Goal: Information Seeking & Learning: Learn about a topic

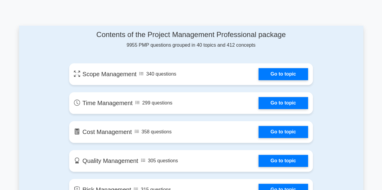
scroll to position [307, 0]
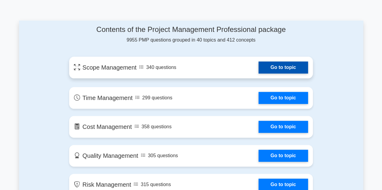
click at [275, 68] on link "Go to topic" at bounding box center [282, 68] width 49 height 12
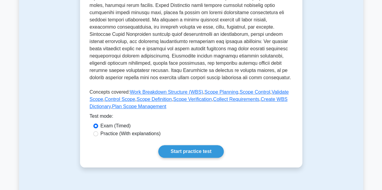
scroll to position [215, 0]
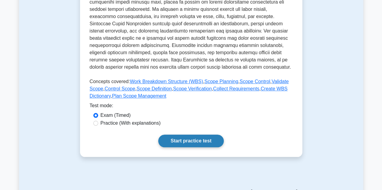
click at [182, 141] on link "Start practice test" at bounding box center [190, 141] width 65 height 13
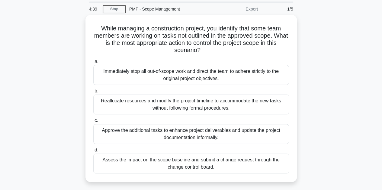
scroll to position [24, 0]
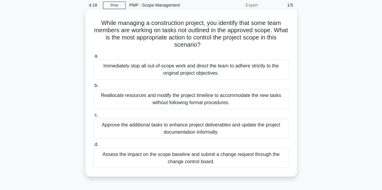
click at [99, 64] on div "Immediately stop all out-of-scope work and direct the team to adhere strictly t…" at bounding box center [191, 70] width 196 height 20
click at [93, 58] on input "a. Immediately stop all out-of-scope work and direct the team to adhere strictl…" at bounding box center [93, 56] width 0 height 4
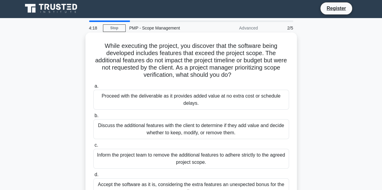
scroll to position [0, 0]
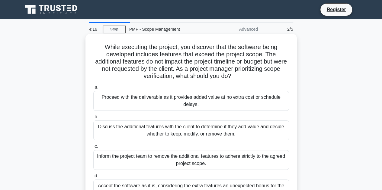
click at [138, 100] on div "Proceed with the deliverable as it provides added value at no extra cost or sch…" at bounding box center [191, 101] width 196 height 20
click at [93, 90] on input "a. Proceed with the deliverable as it provides added value at no extra cost or …" at bounding box center [93, 88] width 0 height 4
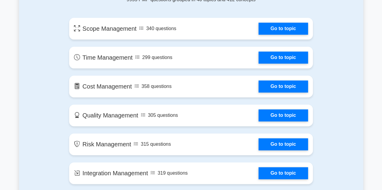
scroll to position [399, 0]
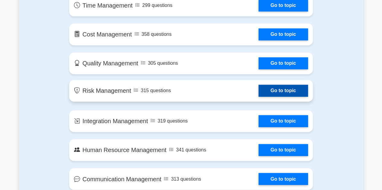
click at [283, 89] on link "Go to topic" at bounding box center [282, 91] width 49 height 12
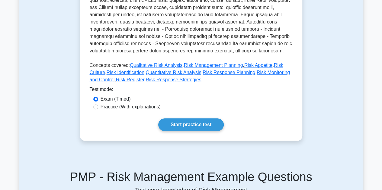
scroll to position [237, 0]
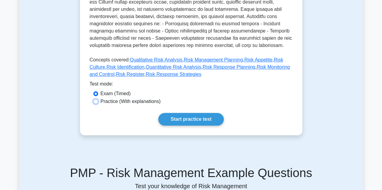
click at [95, 102] on input "Practice (With explanations)" at bounding box center [95, 101] width 5 height 5
radio input "true"
click at [181, 122] on link "Start practice test" at bounding box center [190, 119] width 65 height 13
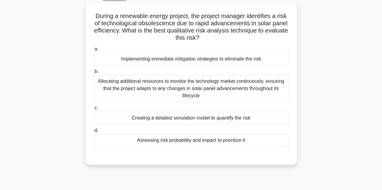
scroll to position [30, 0]
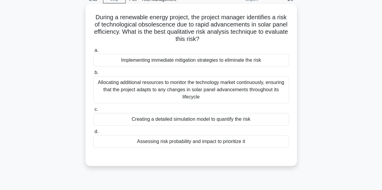
click at [123, 90] on div "Allocating additional resources to monitor the technology market continuously, …" at bounding box center [191, 89] width 196 height 27
click at [93, 75] on input "b. Allocating additional resources to monitor the technology market continuousl…" at bounding box center [93, 73] width 0 height 4
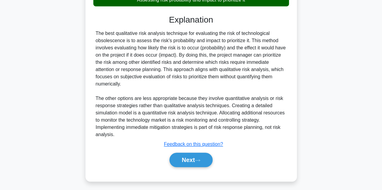
scroll to position [174, 0]
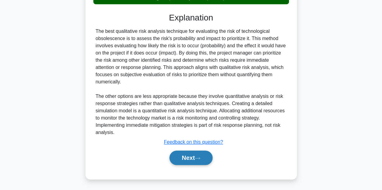
click at [186, 161] on button "Next" at bounding box center [190, 158] width 43 height 14
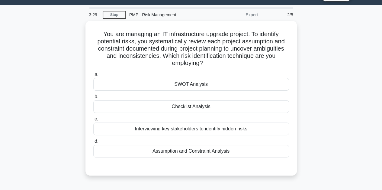
scroll to position [11, 0]
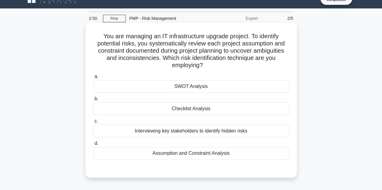
click at [189, 86] on div "SWOT Analysis" at bounding box center [191, 86] width 196 height 13
click at [93, 79] on input "a. SWOT Analysis" at bounding box center [93, 77] width 0 height 4
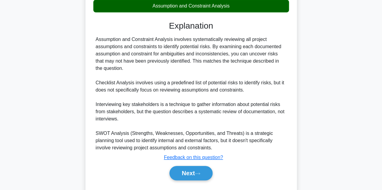
scroll to position [174, 0]
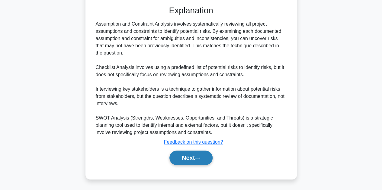
click at [190, 161] on button "Next" at bounding box center [190, 158] width 43 height 14
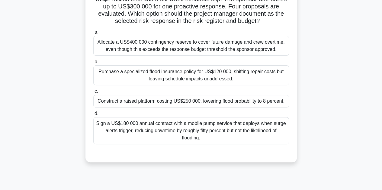
scroll to position [75, 0]
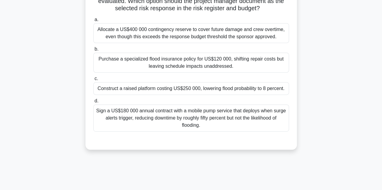
click at [153, 90] on div "Construct a raised platform costing US$250 000, lowering flood probability to 8…" at bounding box center [191, 88] width 196 height 13
click at [93, 81] on input "c. Construct a raised platform costing US$250 000, lowering flood probability t…" at bounding box center [93, 79] width 0 height 4
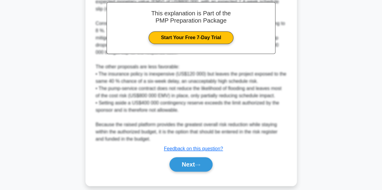
scroll to position [253, 0]
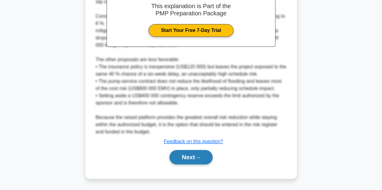
click at [186, 160] on button "Next" at bounding box center [190, 157] width 43 height 14
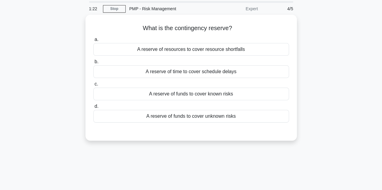
scroll to position [0, 0]
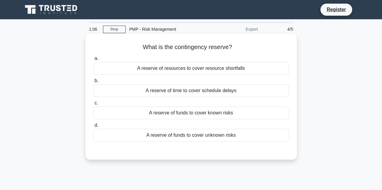
click at [187, 135] on div "A reserve of funds to cover unknown risks" at bounding box center [191, 135] width 196 height 13
click at [93, 128] on input "d. A reserve of funds to cover unknown risks" at bounding box center [93, 126] width 0 height 4
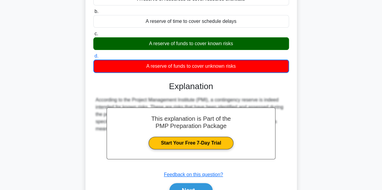
scroll to position [135, 0]
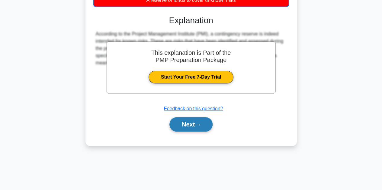
click at [185, 120] on button "Next" at bounding box center [190, 124] width 43 height 14
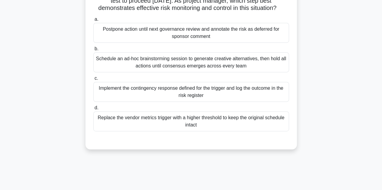
scroll to position [85, 0]
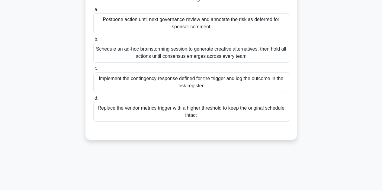
click at [161, 89] on div "Implement the contingency response defined for the trigger and log the outcome …" at bounding box center [191, 82] width 196 height 20
click at [93, 71] on input "c. Implement the contingency response defined for the trigger and log the outco…" at bounding box center [93, 69] width 0 height 4
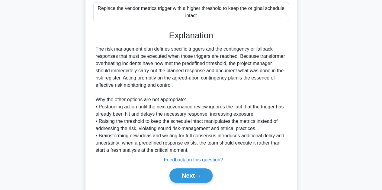
scroll to position [210, 0]
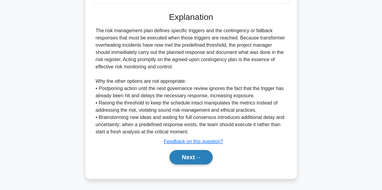
click at [197, 157] on button "Next" at bounding box center [190, 157] width 43 height 14
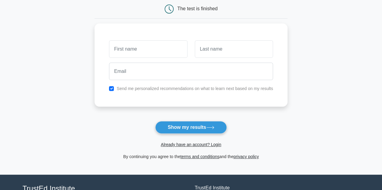
scroll to position [112, 0]
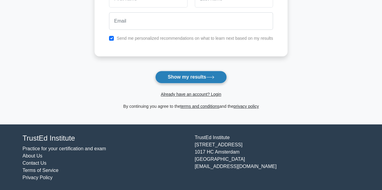
click at [187, 79] on button "Show my results" at bounding box center [190, 77] width 71 height 13
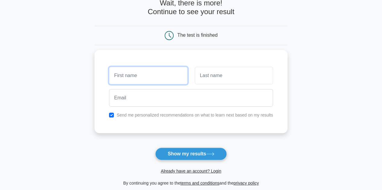
scroll to position [0, 0]
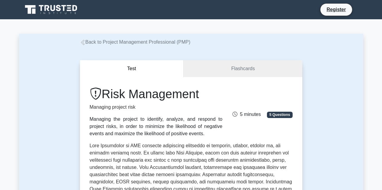
scroll to position [203, 0]
